Goal: Information Seeking & Learning: Learn about a topic

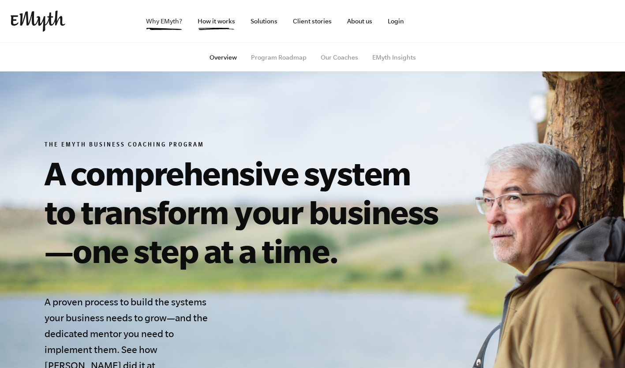
click at [185, 24] on link "Why EMyth?" at bounding box center [164, 21] width 50 height 42
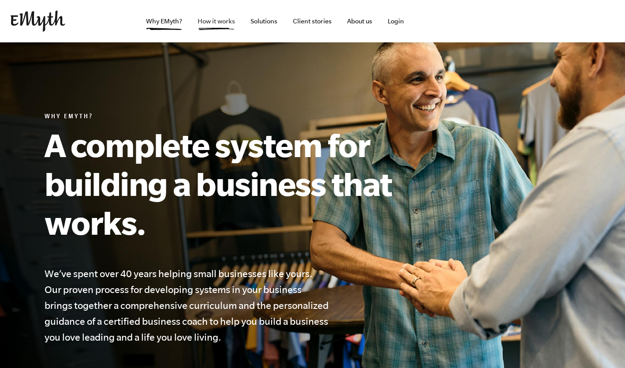
click at [212, 17] on link "How it works" at bounding box center [217, 21] width 52 height 42
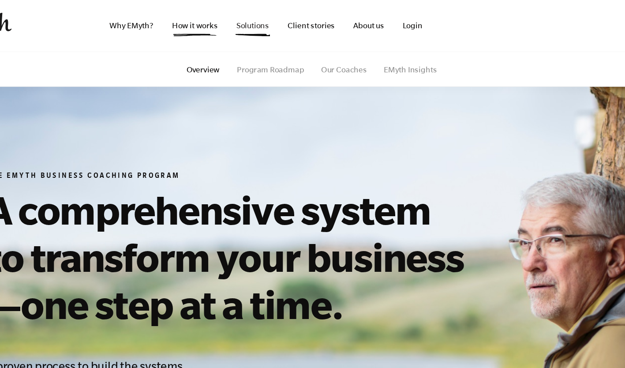
click at [253, 16] on link "Solutions" at bounding box center [264, 21] width 41 height 42
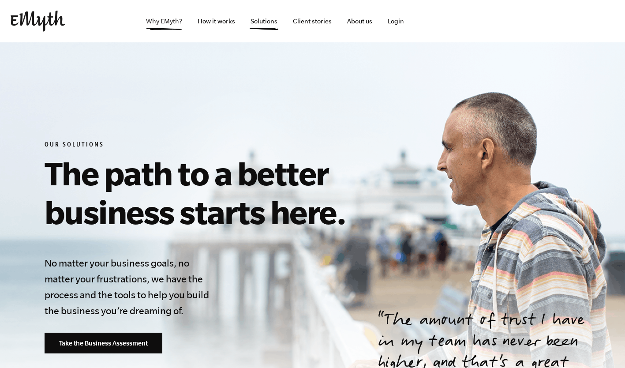
click at [184, 15] on link "Why EMyth?" at bounding box center [164, 21] width 50 height 42
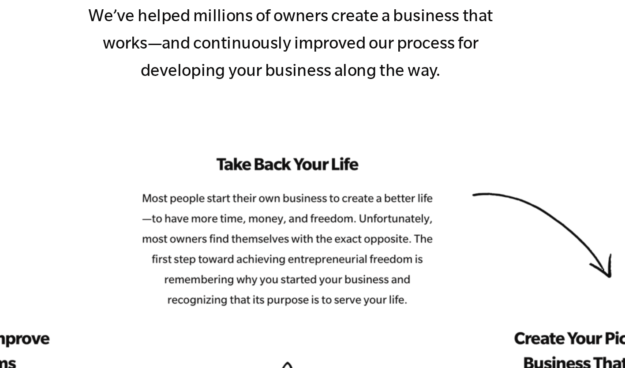
scroll to position [821, 0]
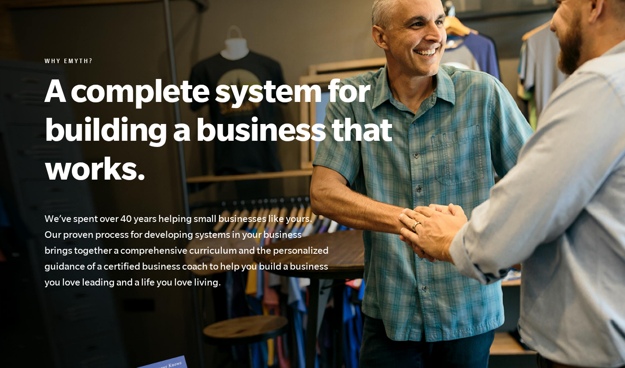
scroll to position [0, 0]
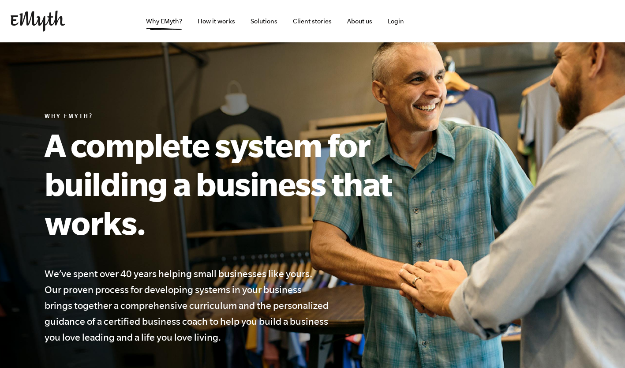
click at [65, 30] on img at bounding box center [38, 21] width 55 height 21
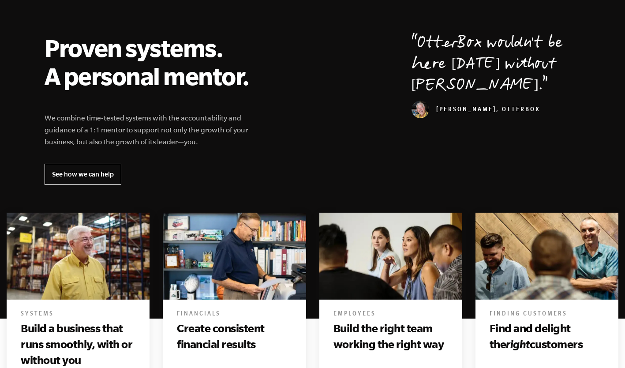
scroll to position [312, 0]
